Goal: Task Accomplishment & Management: Complete application form

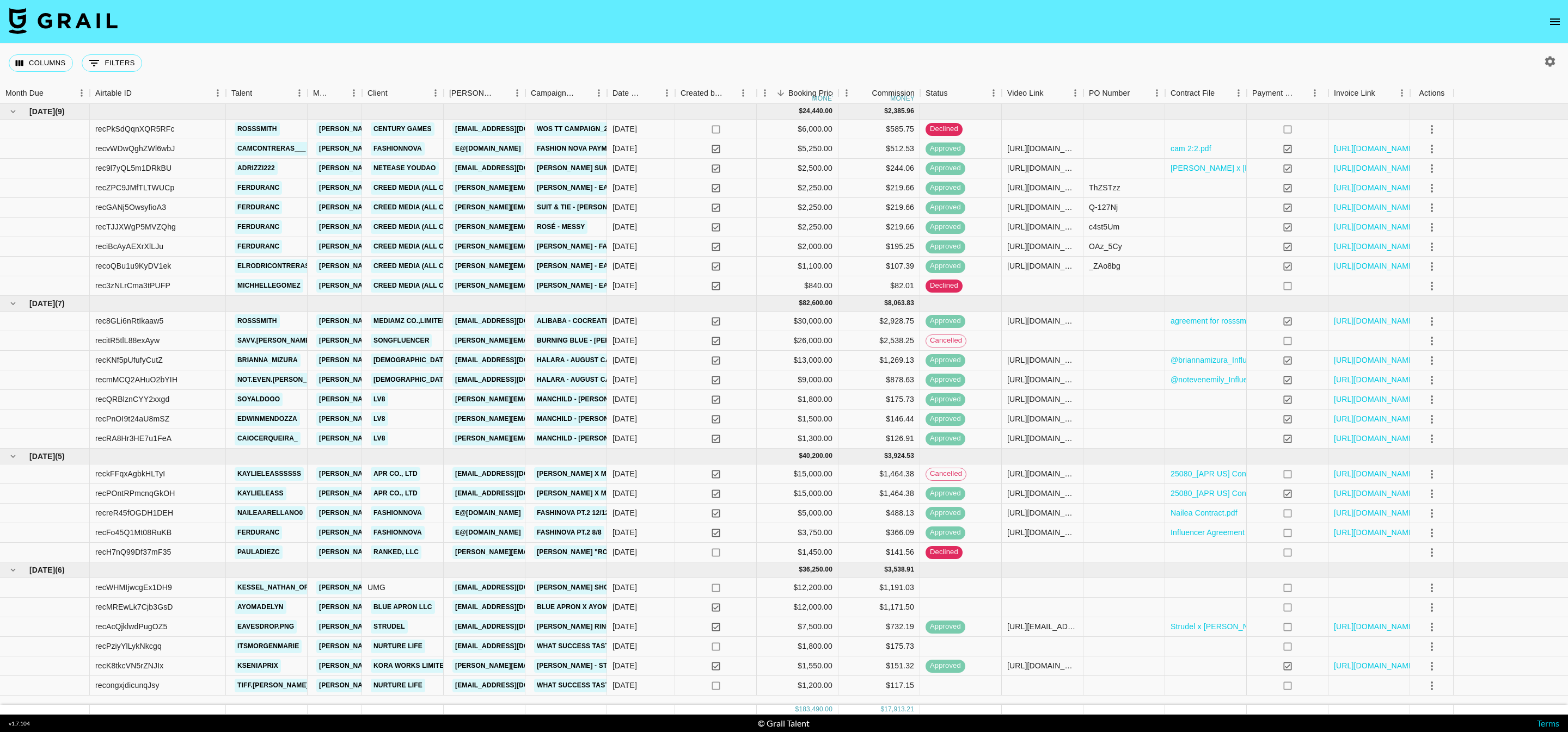
click at [105, 18] on img at bounding box center [63, 20] width 109 height 26
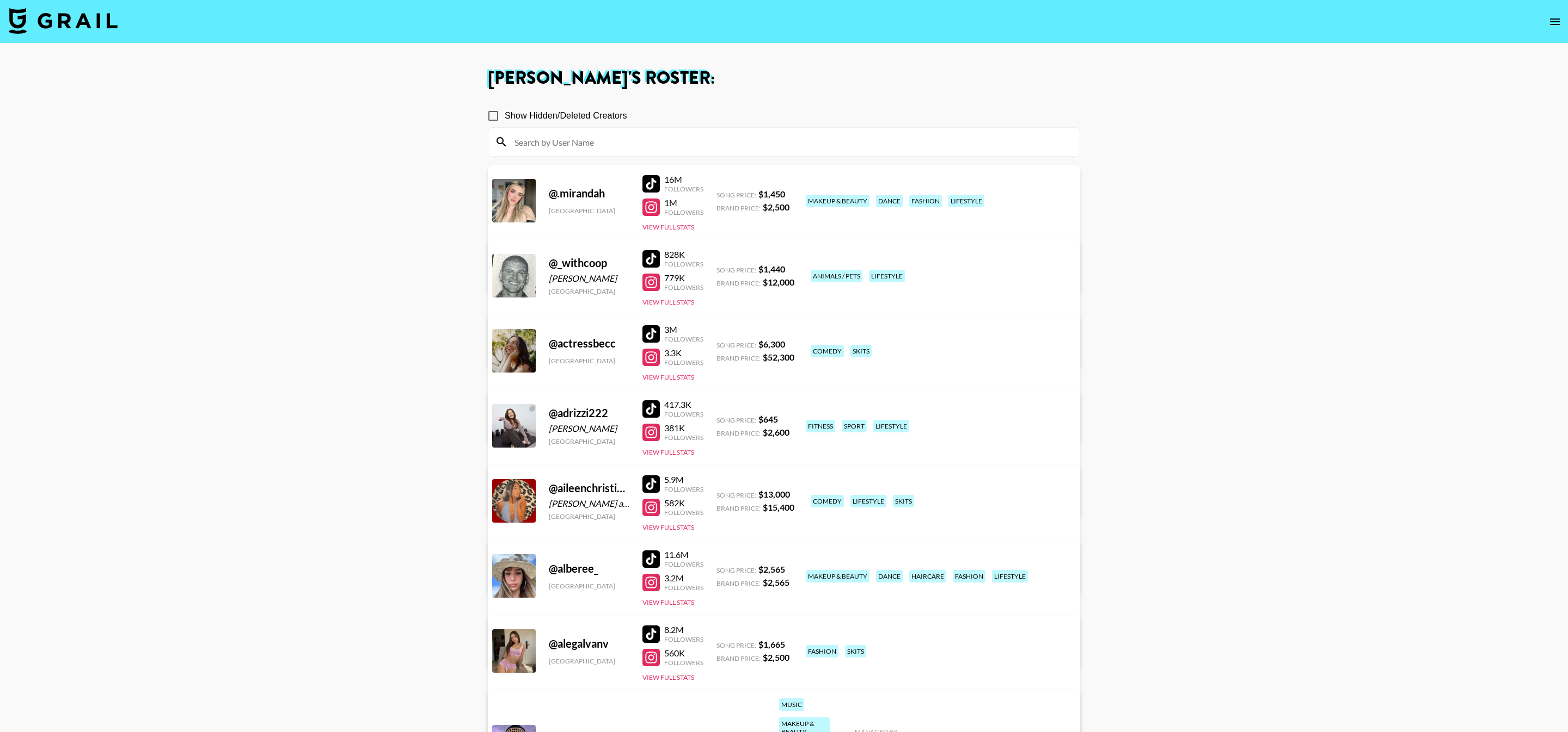
click at [594, 137] on input at bounding box center [790, 142] width 565 height 18
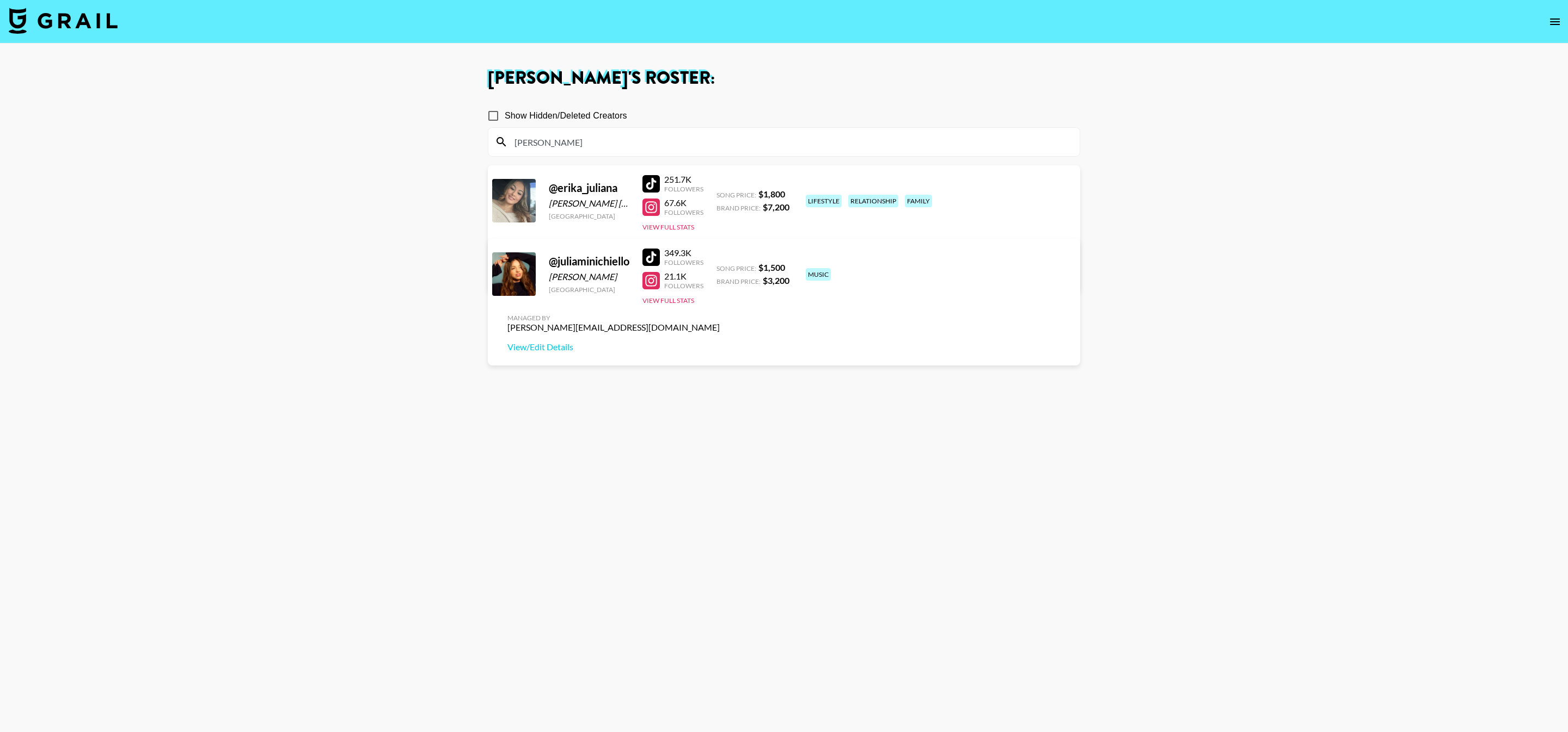
type input "julia"
click at [493, 117] on input "Show Hidden/Deleted Creators" at bounding box center [493, 115] width 23 height 23
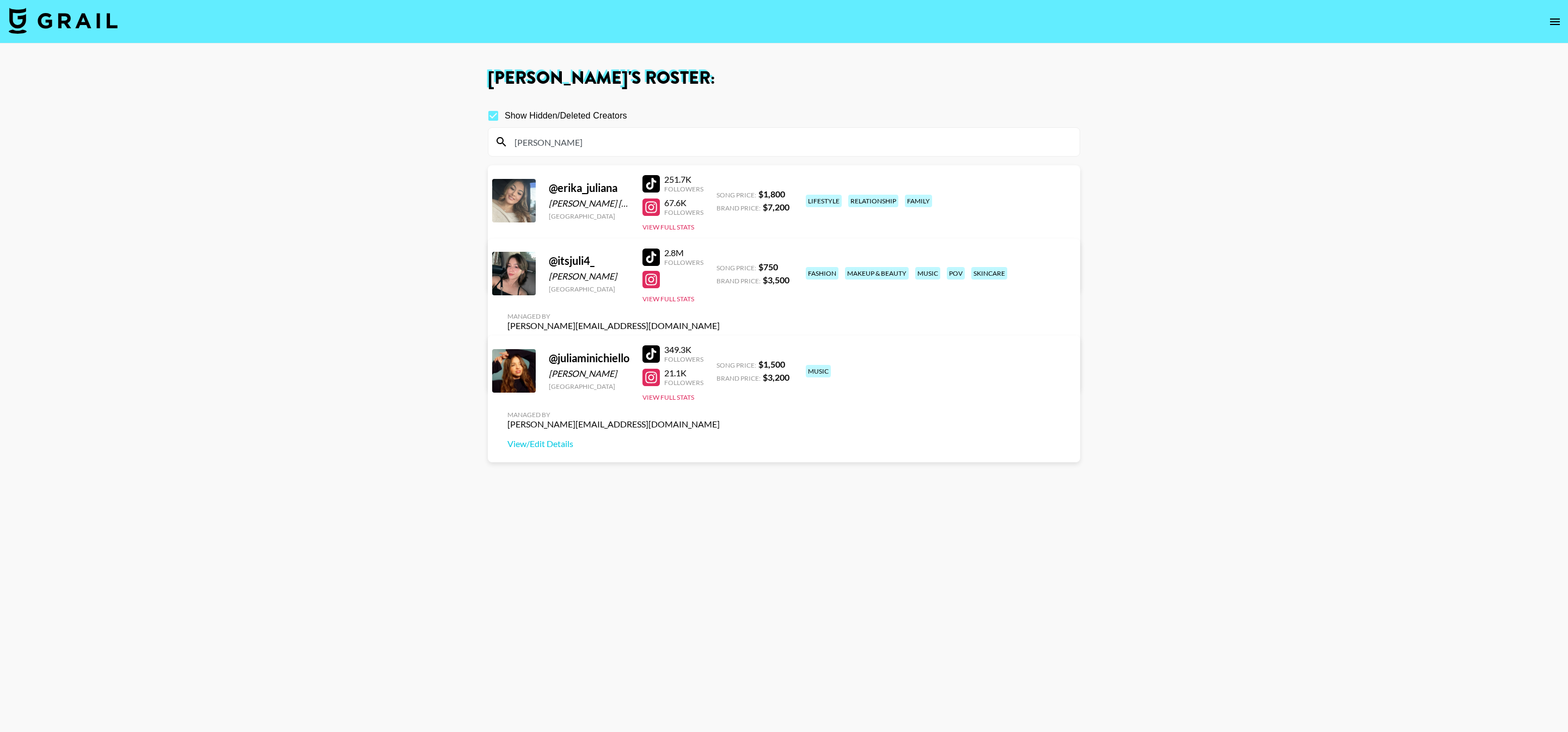
click at [496, 115] on input "Show Hidden/Deleted Creators" at bounding box center [493, 115] width 23 height 23
checkbox input "false"
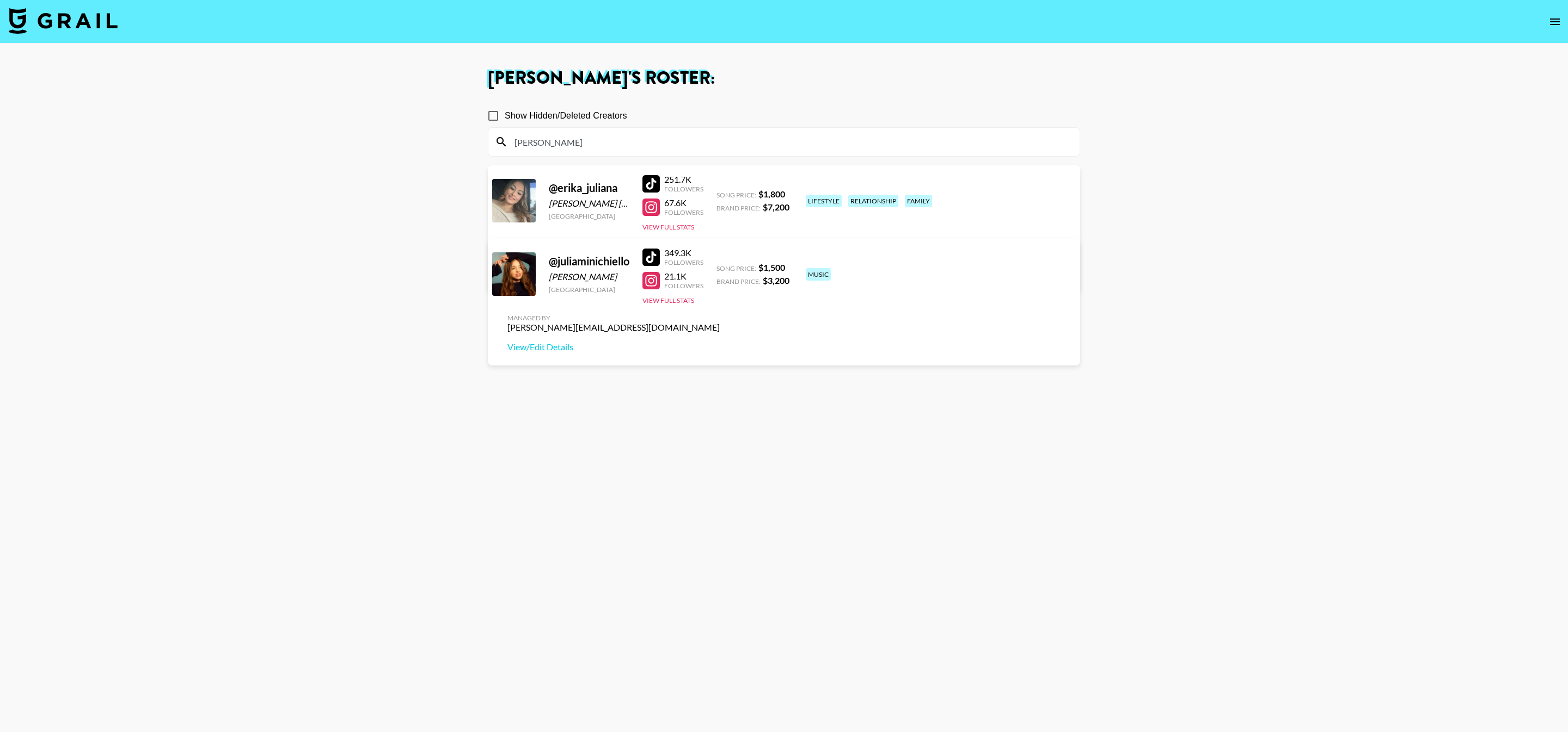
click at [74, 18] on img at bounding box center [63, 20] width 109 height 26
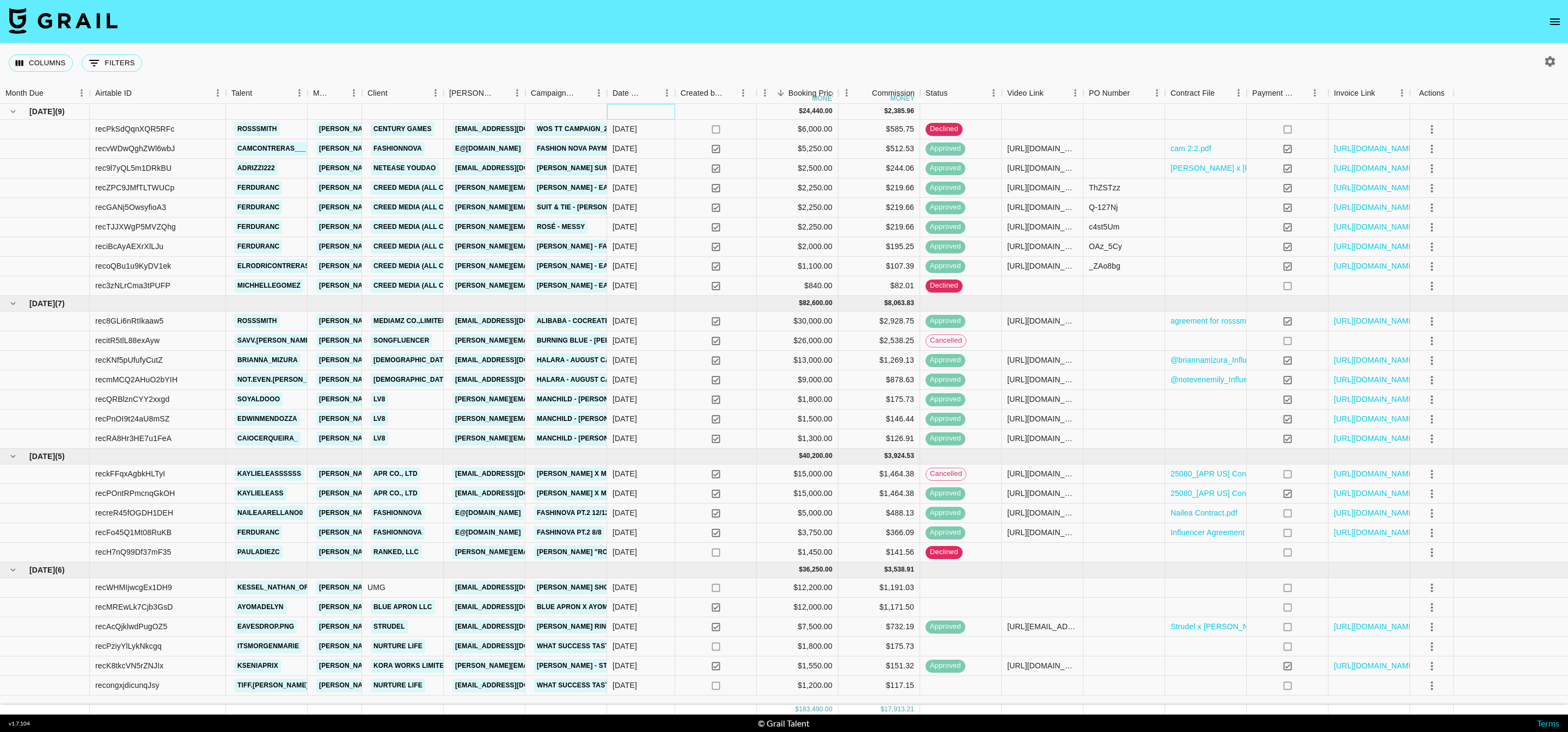
click at [607, 112] on div at bounding box center [640, 112] width 68 height 16
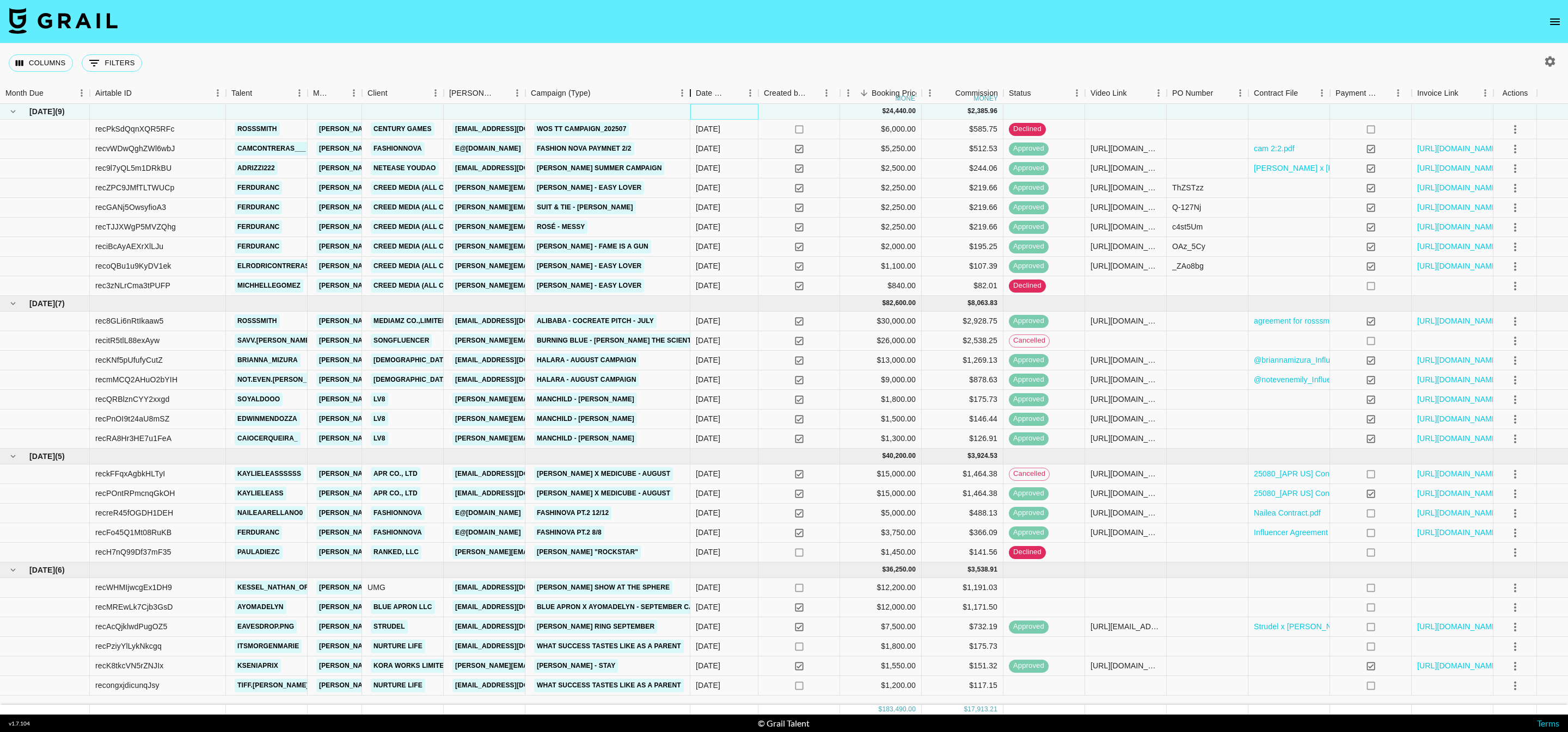
drag, startPoint x: 608, startPoint y: 93, endPoint x: 692, endPoint y: 93, distance: 84.0
click at [692, 93] on div "Campaign (Type)" at bounding box center [690, 93] width 13 height 21
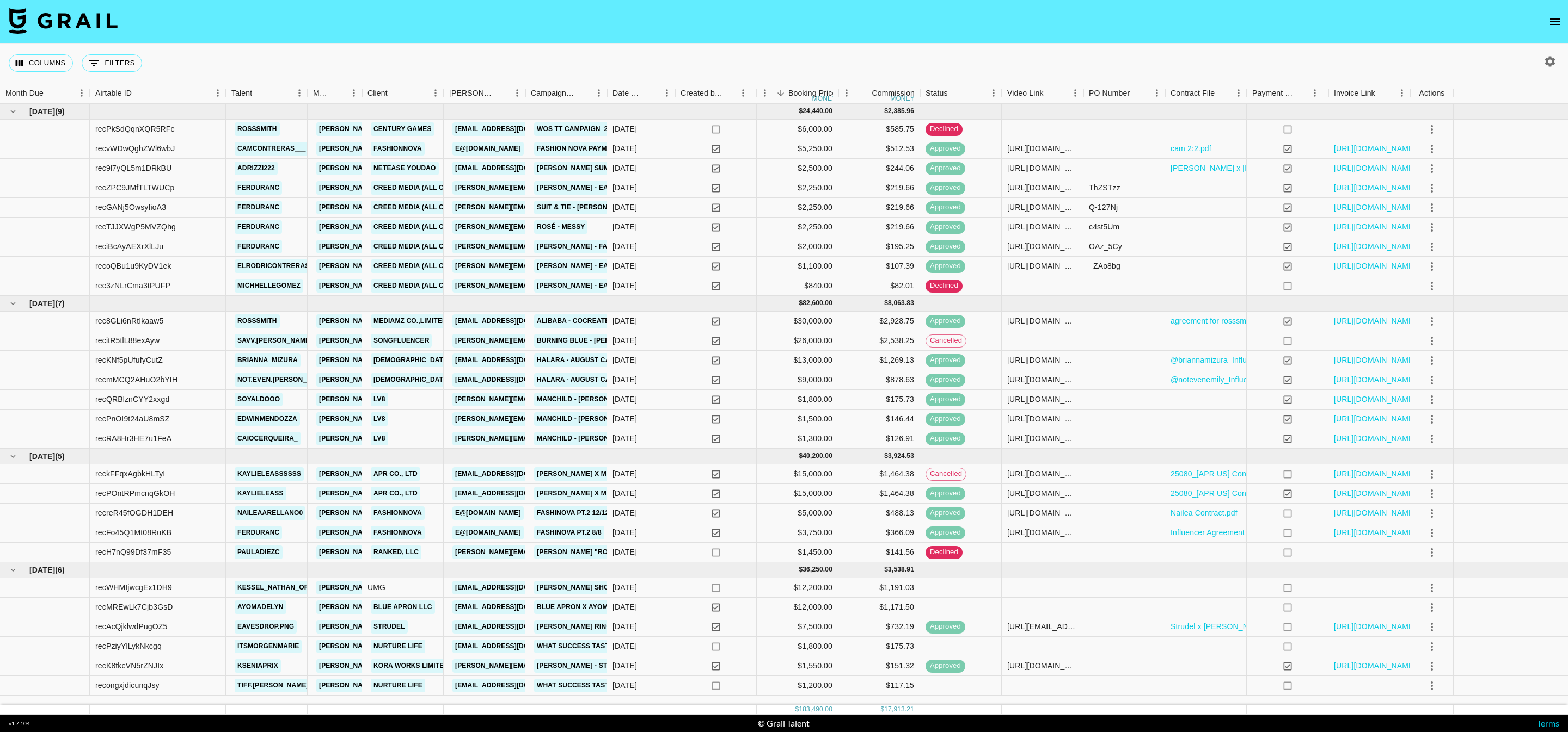
click at [1557, 15] on icon "open drawer" at bounding box center [1555, 22] width 13 height 13
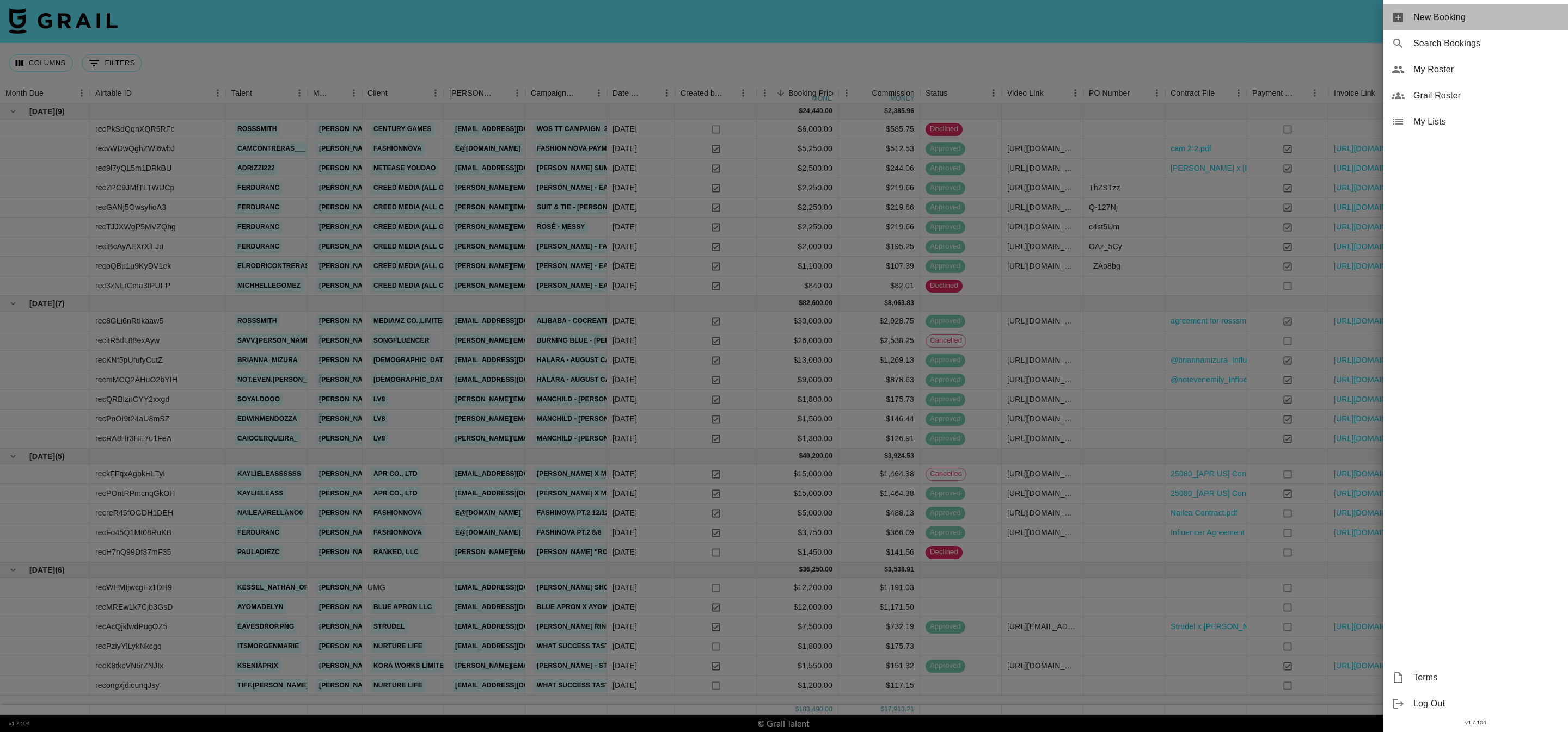
click at [1471, 20] on span "New Booking" at bounding box center [1486, 18] width 146 height 13
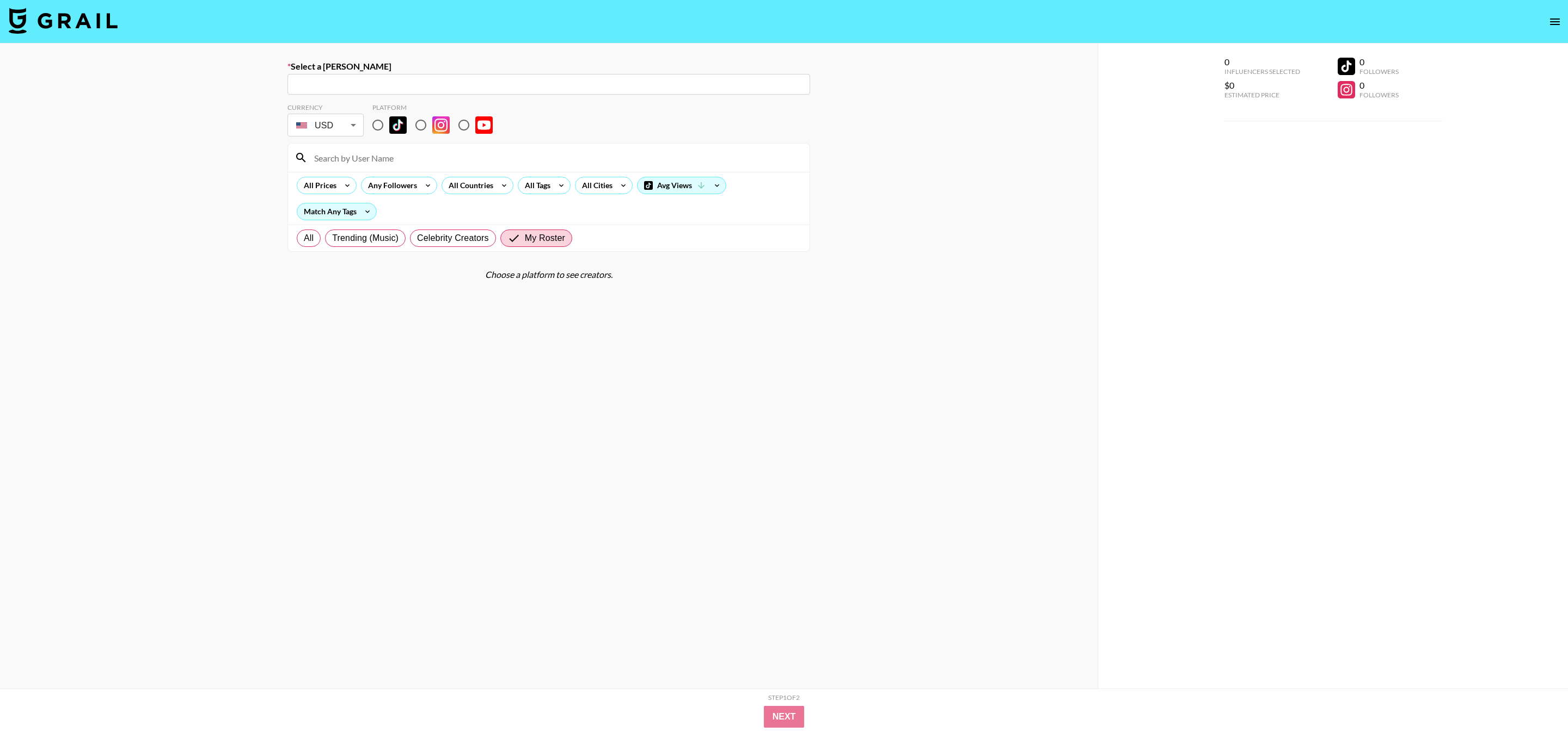
click at [472, 82] on input "text" at bounding box center [548, 84] width 510 height 12
click at [534, 119] on li "marketing.azzurra@halara.com: Azzura Halara -- Halara -- nEiBfZBEhbVxrBqOap6LLO…" at bounding box center [548, 125] width 523 height 18
type input "marketing.azzurra@halara.com: Azzura Halara -- Halara -- nEiBfZBEhbVxrBqOap6LLO…"
click at [383, 126] on input "radio" at bounding box center [377, 125] width 23 height 23
radio input "true"
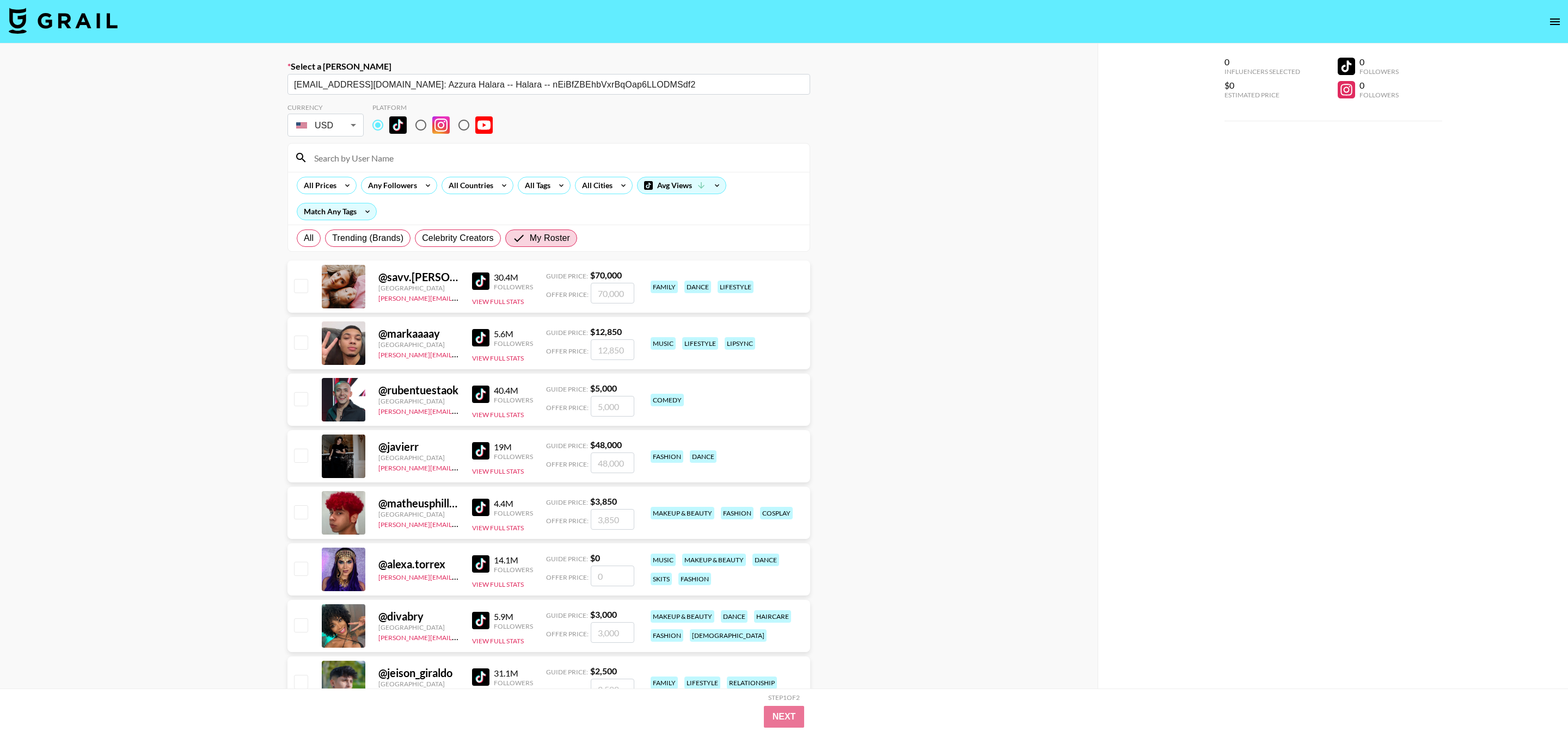
click at [419, 159] on input at bounding box center [556, 158] width 496 height 18
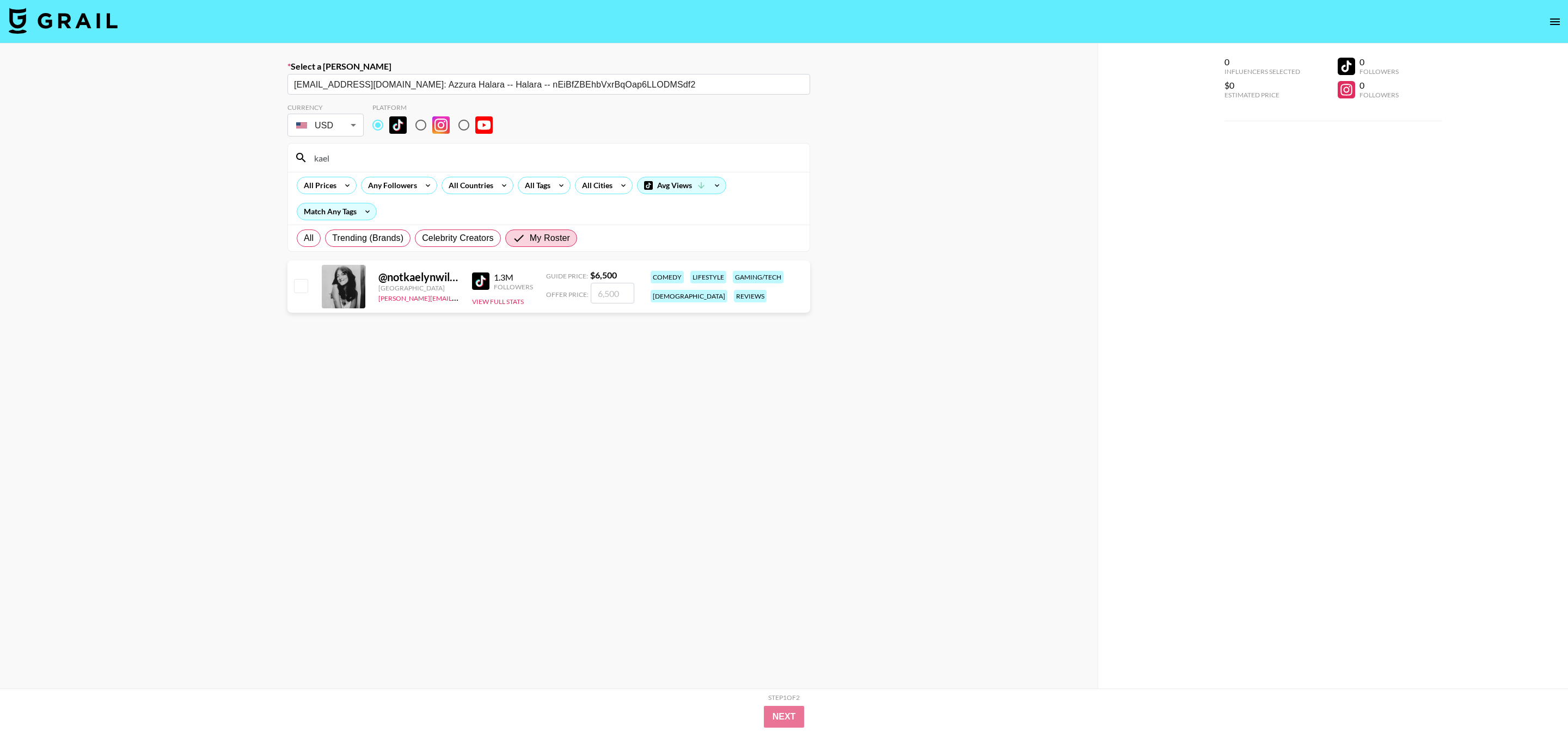
type input "kael"
click at [292, 282] on div at bounding box center [300, 286] width 17 height 18
click at [302, 283] on input "checkbox" at bounding box center [300, 286] width 13 height 13
checkbox input "true"
type input "6500"
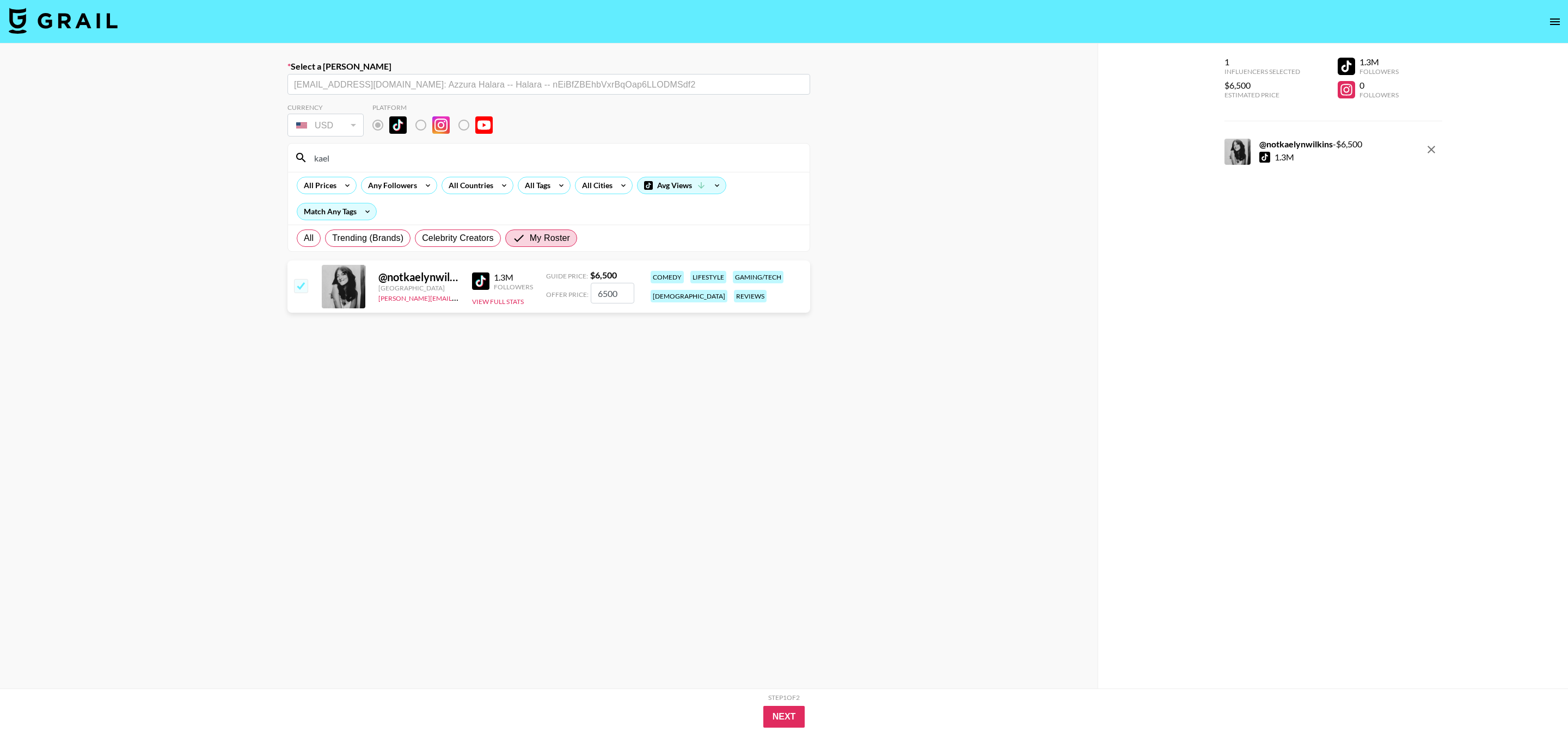
click at [466, 128] on label "Remove selected talent to change platforms" at bounding box center [472, 125] width 40 height 23
click at [360, 123] on div "USD" at bounding box center [325, 126] width 72 height 19
click at [305, 295] on div at bounding box center [300, 286] width 17 height 18
click at [305, 291] on input "checkbox" at bounding box center [300, 286] width 13 height 13
checkbox input "false"
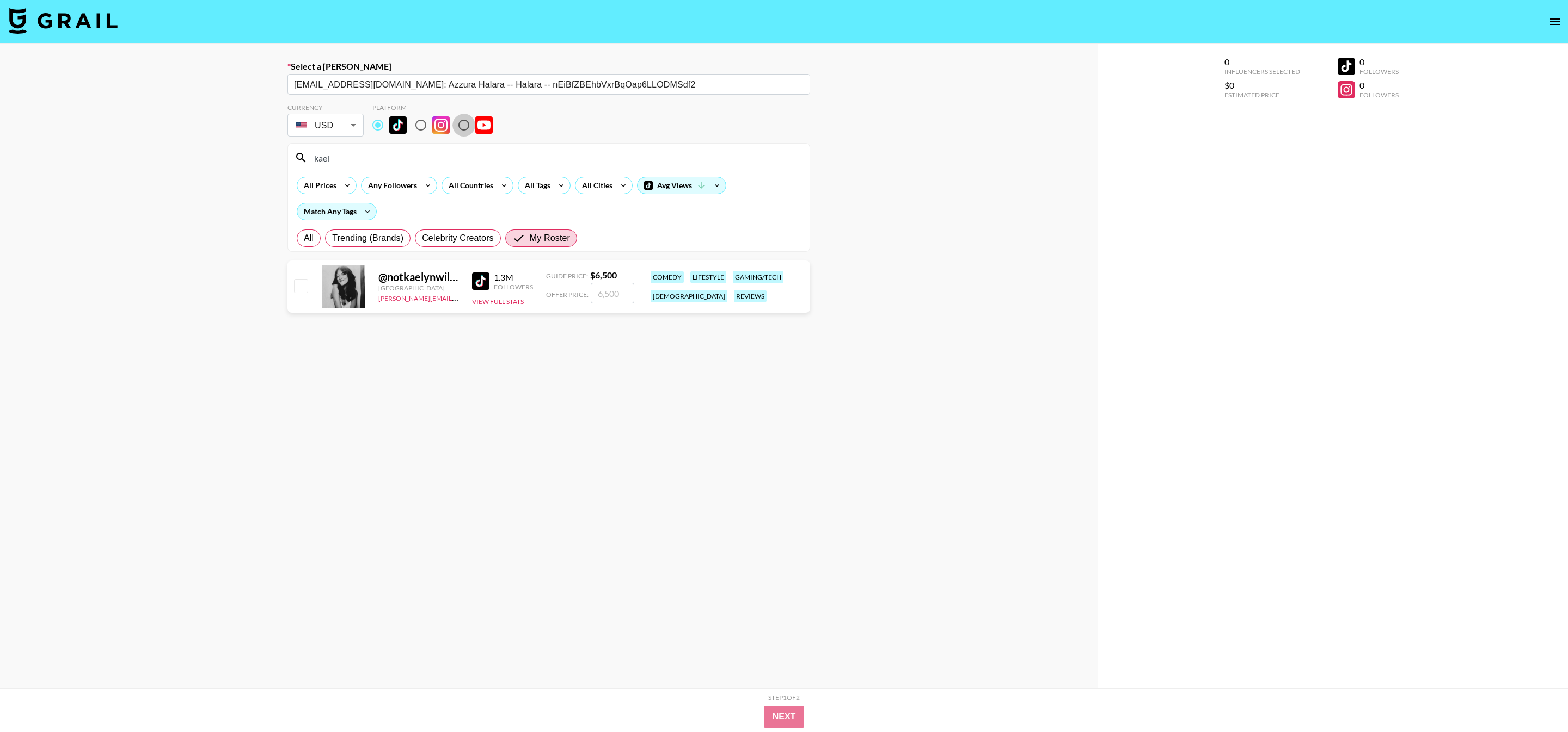
click at [469, 126] on input "radio" at bounding box center [463, 125] width 23 height 23
radio input "true"
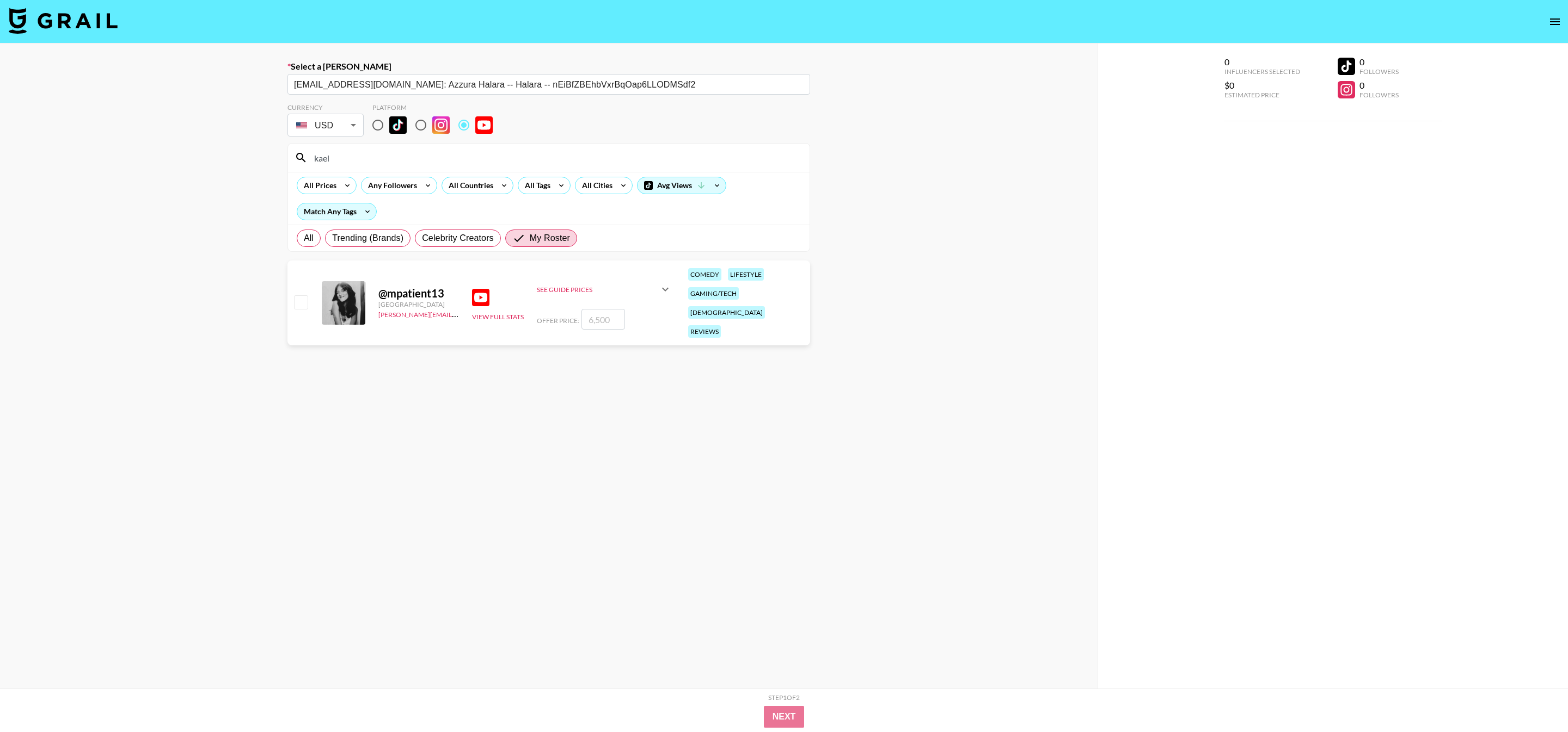
click at [298, 295] on input "checkbox" at bounding box center [300, 302] width 13 height 13
checkbox input "true"
click at [602, 309] on input "6500" at bounding box center [603, 319] width 44 height 20
type input "600"
checkbox input "false"
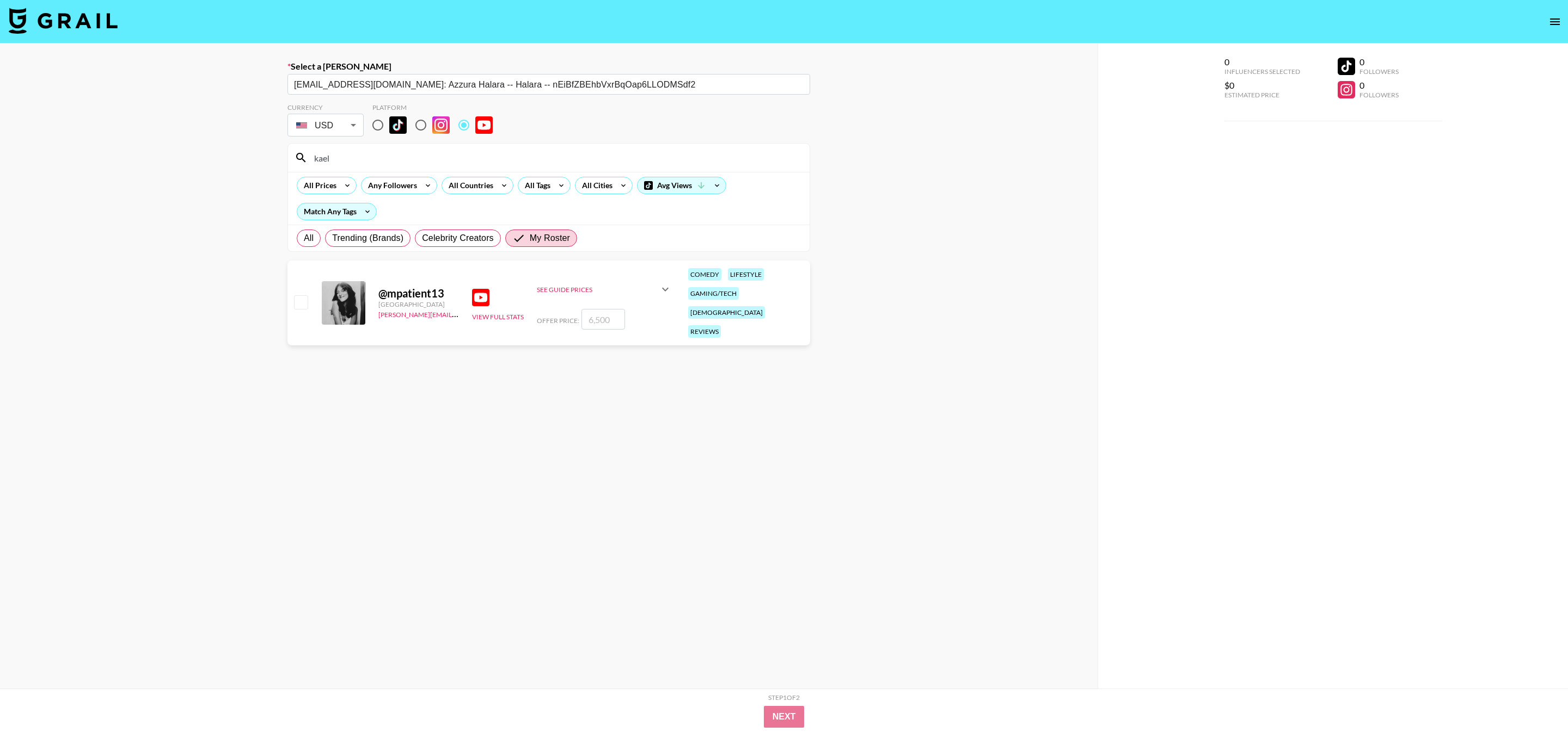
type input "5"
checkbox input "false"
type input "4"
checkbox input "true"
type input "4000"
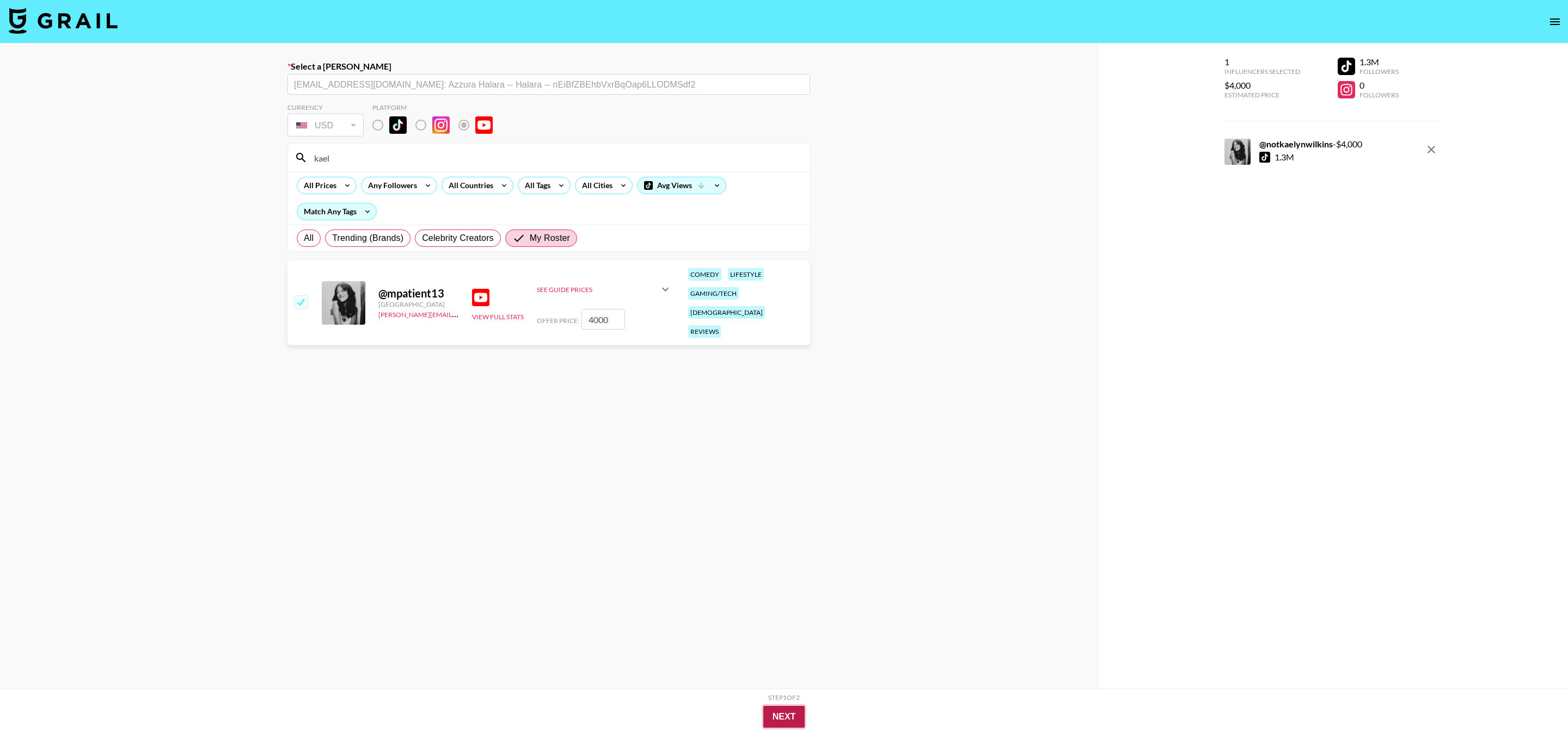
click at [797, 706] on button "Next" at bounding box center [784, 717] width 42 height 22
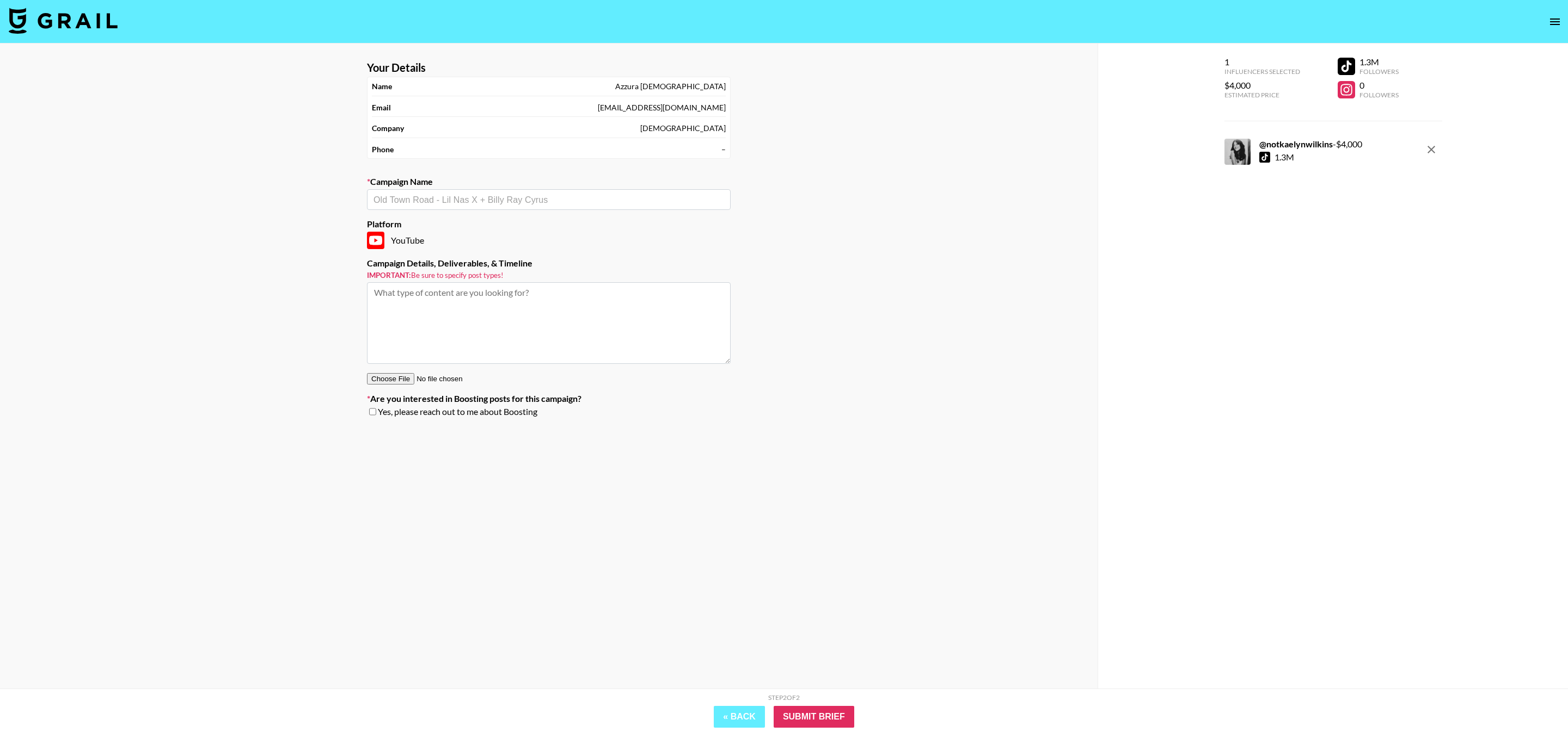
click at [645, 191] on div "​" at bounding box center [548, 199] width 363 height 20
click at [656, 226] on li "Add New Campaign: "Halara September "" at bounding box center [548, 223] width 363 height 18
type input "Halara September"
click at [827, 713] on input "Submit Brief" at bounding box center [814, 717] width 80 height 22
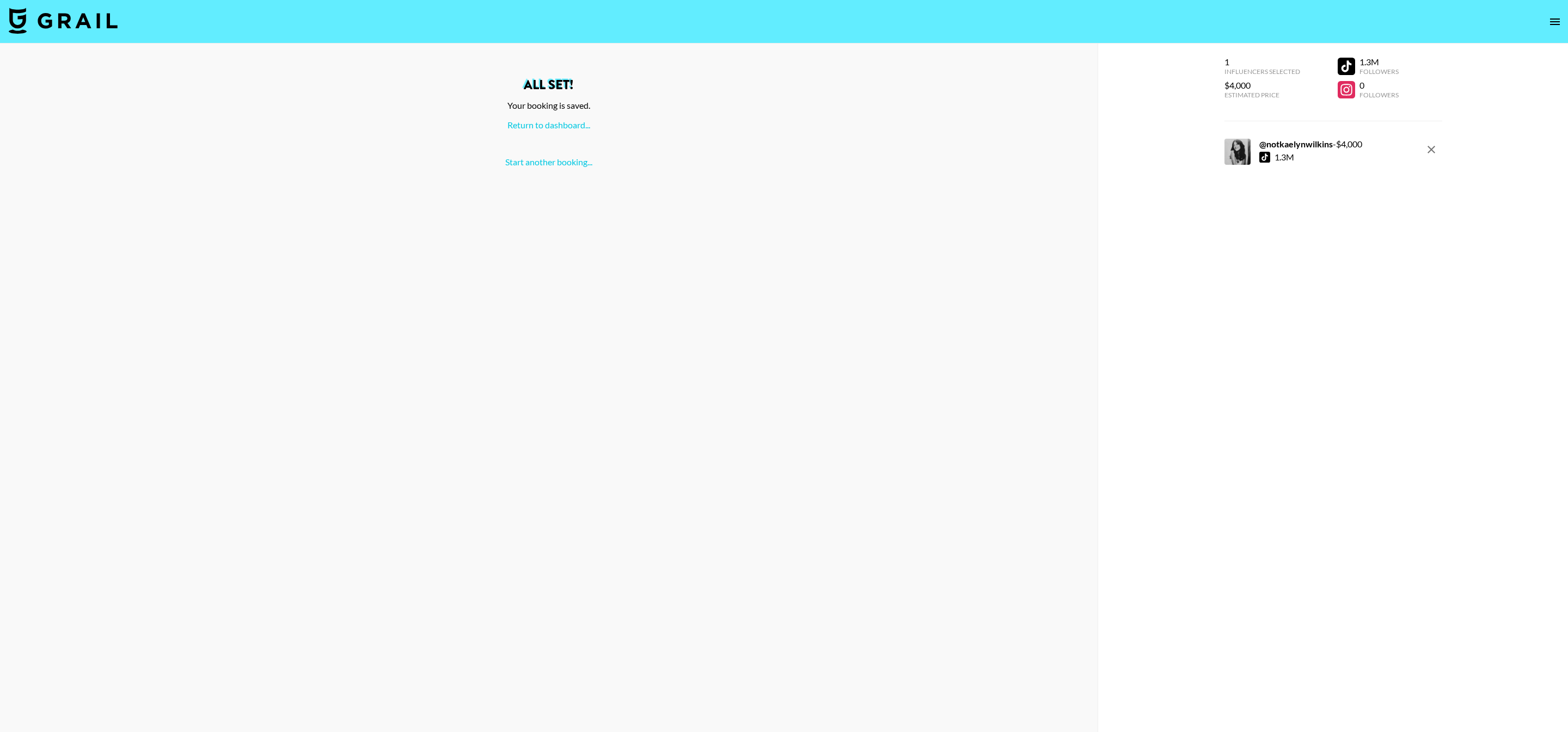
click at [560, 131] on div "All set! Your booking is saved. Return to dashboard... Start another booking..." at bounding box center [549, 123] width 1080 height 89
click at [575, 123] on link "Return to dashboard..." at bounding box center [548, 125] width 83 height 10
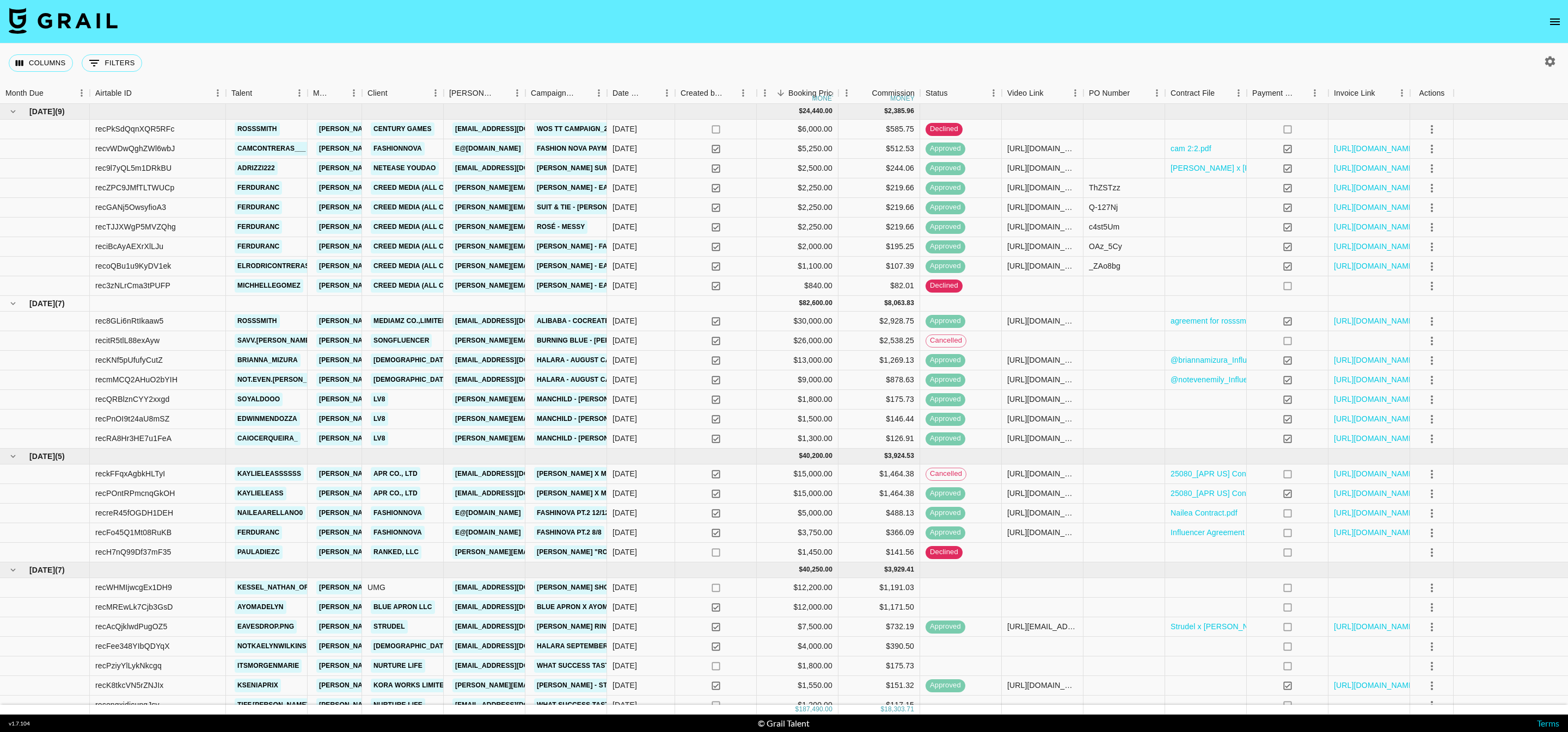
scroll to position [10, 0]
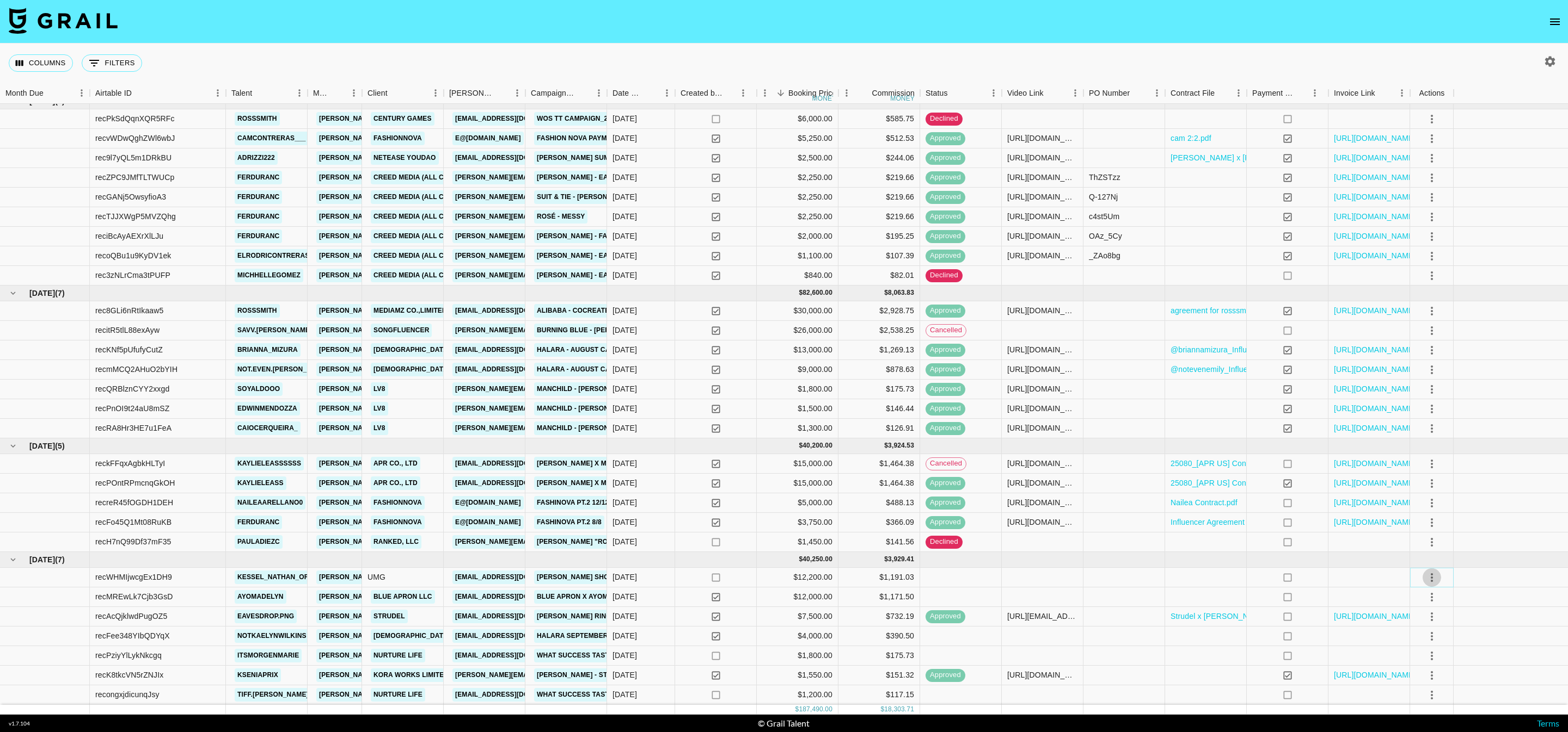
click at [1432, 576] on icon "select merge strategy" at bounding box center [1431, 578] width 2 height 9
click at [1430, 619] on li "Decline" at bounding box center [1431, 620] width 71 height 20
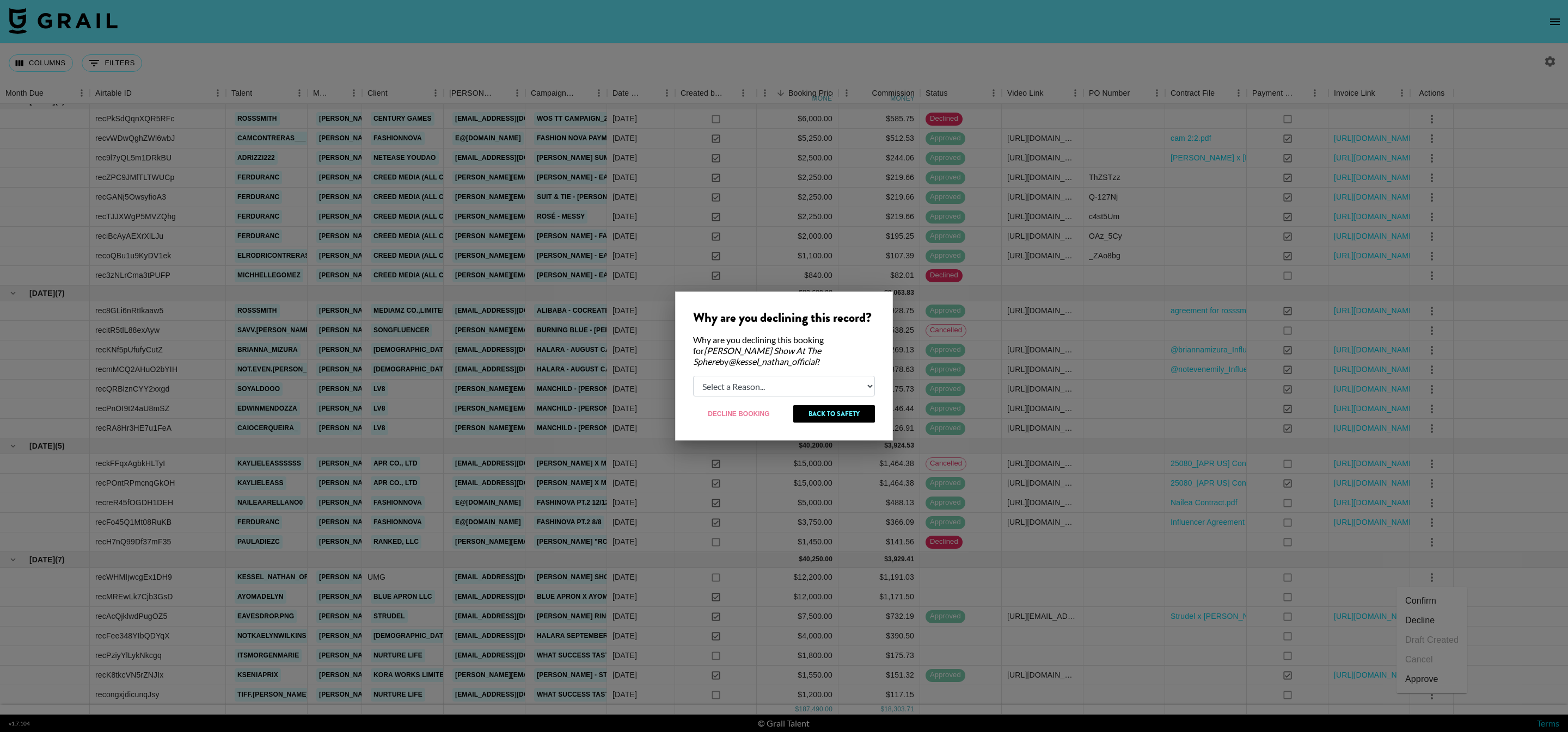
click at [792, 388] on select "Select a Reason... Relogging this deal due to a data issue The [PERSON_NAME] ca…" at bounding box center [784, 386] width 182 height 20
select select "booker_cancel"
click at [693, 376] on select "Select a Reason... Relogging this deal due to a data issue The [PERSON_NAME] ca…" at bounding box center [784, 386] width 182 height 20
click at [852, 413] on button "Back to Safety" at bounding box center [834, 414] width 81 height 18
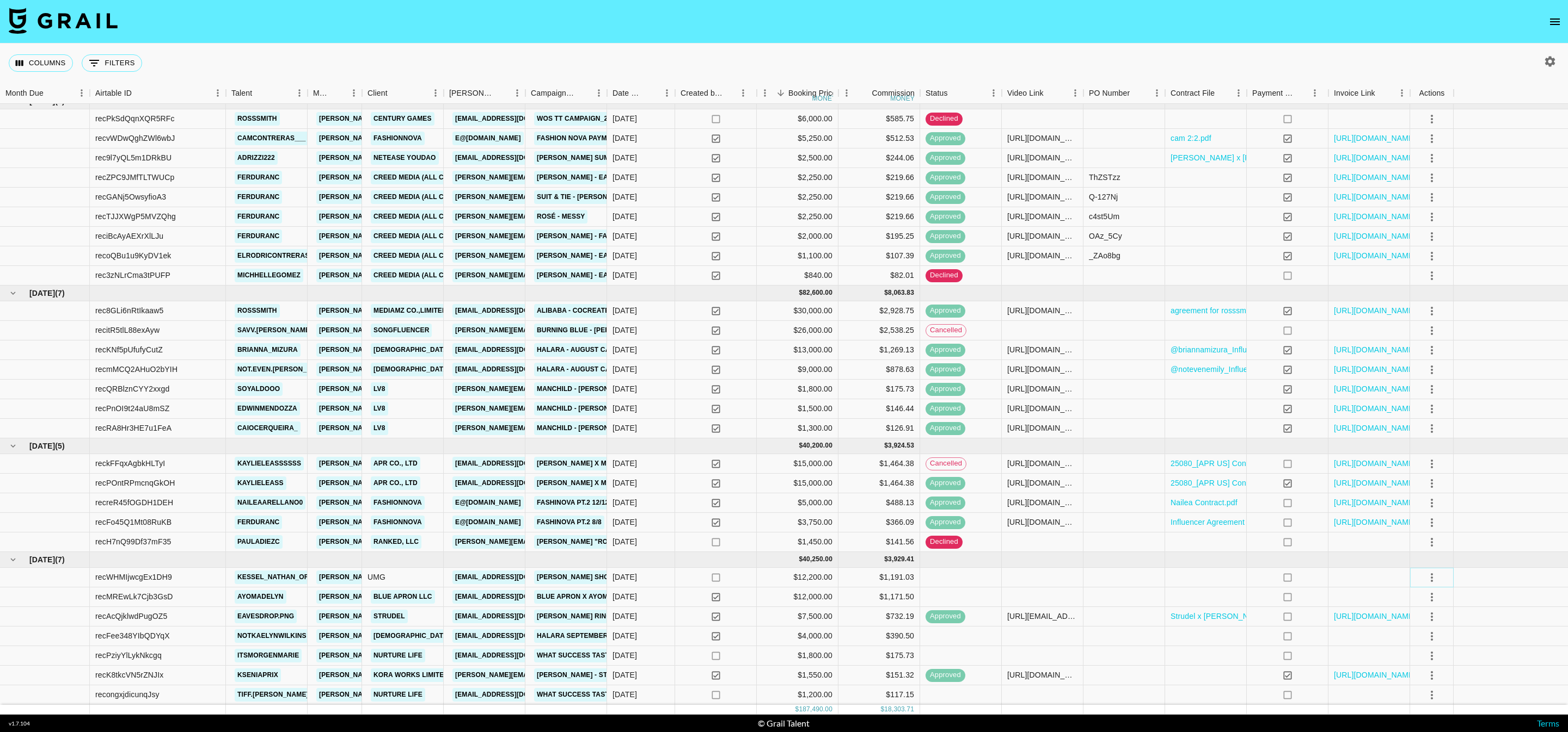
click at [1436, 579] on icon "select merge strategy" at bounding box center [1432, 578] width 13 height 13
click at [1447, 617] on li "Decline" at bounding box center [1431, 620] width 71 height 20
select select "booker_cancel"
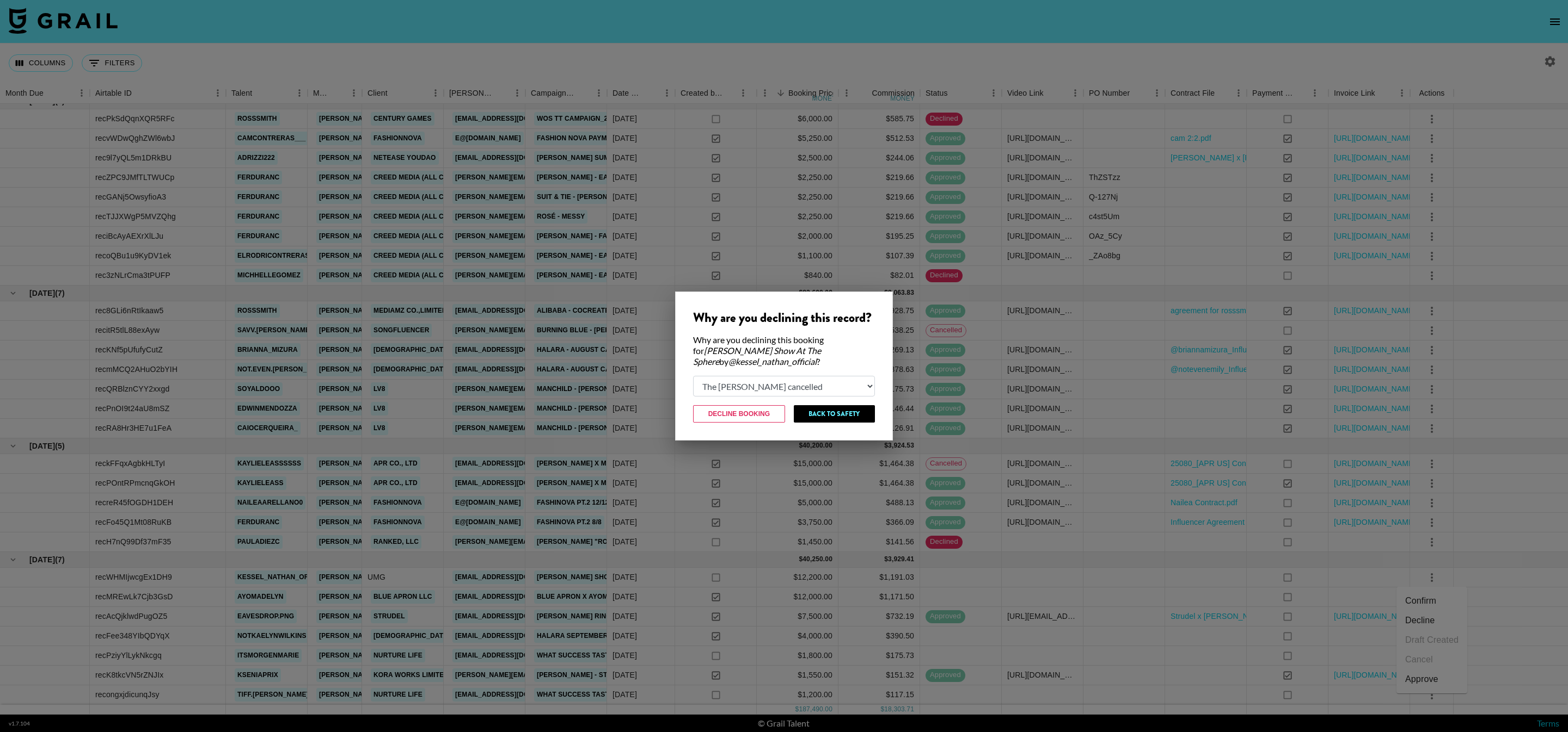
click at [732, 392] on select "Select a Reason... Relogging this deal due to a data issue The [PERSON_NAME] ca…" at bounding box center [784, 386] width 182 height 20
click at [693, 376] on select "Select a Reason... Relogging this deal due to a data issue The [PERSON_NAME] ca…" at bounding box center [784, 386] width 182 height 20
click at [742, 412] on button "Decline Booking" at bounding box center [739, 414] width 92 height 18
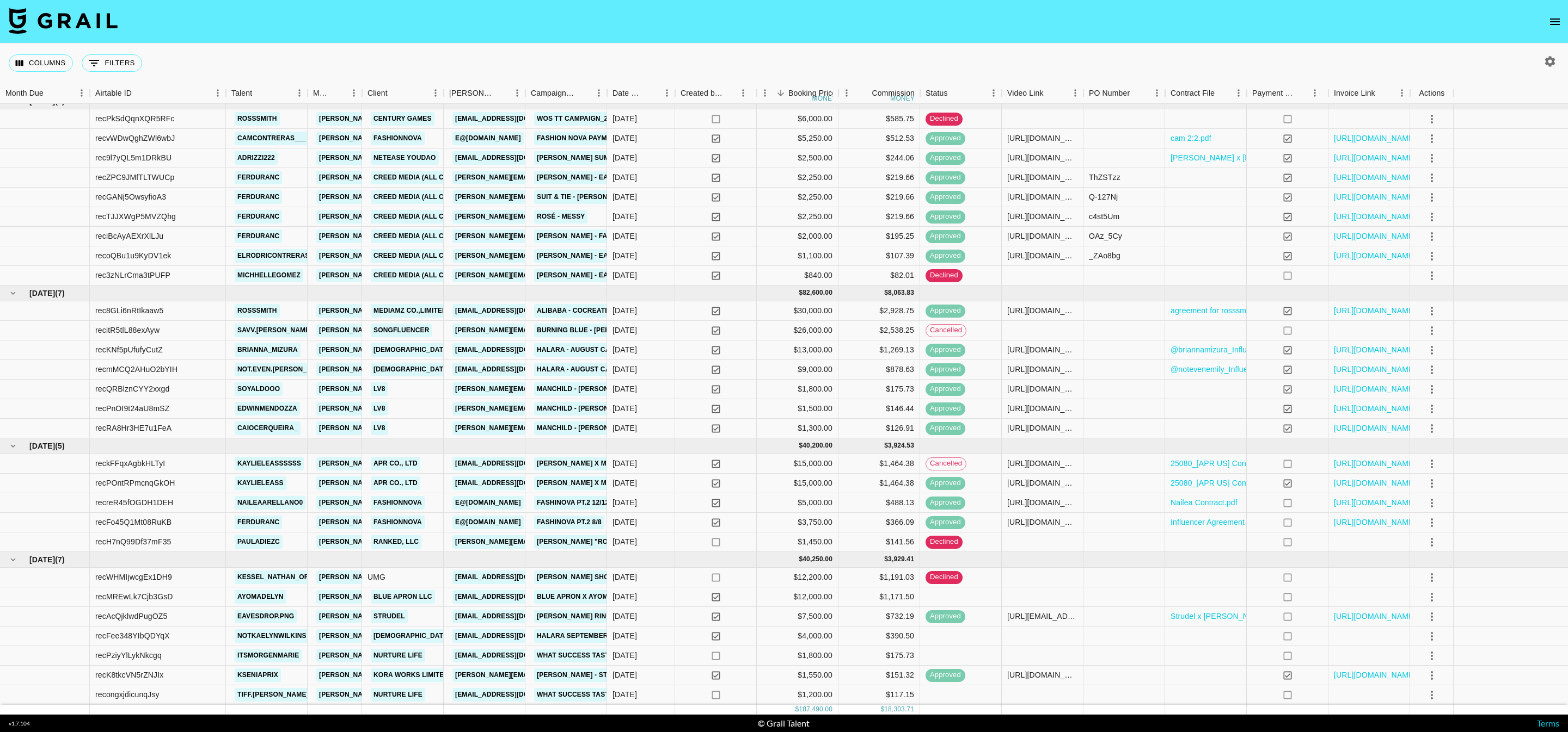
scroll to position [0, 0]
